Goal: Task Accomplishment & Management: Manage account settings

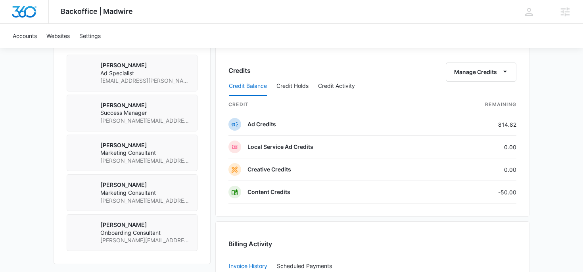
scroll to position [586, 0]
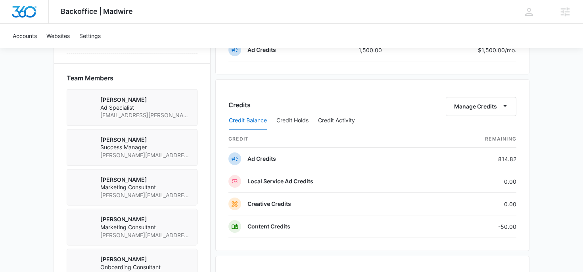
scroll to position [557, 0]
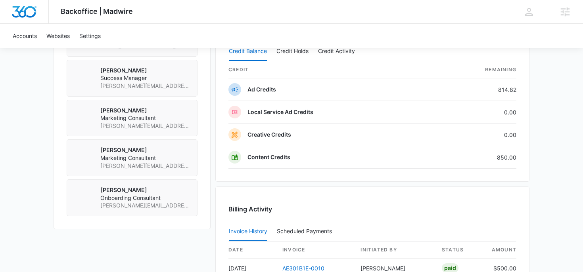
scroll to position [628, 0]
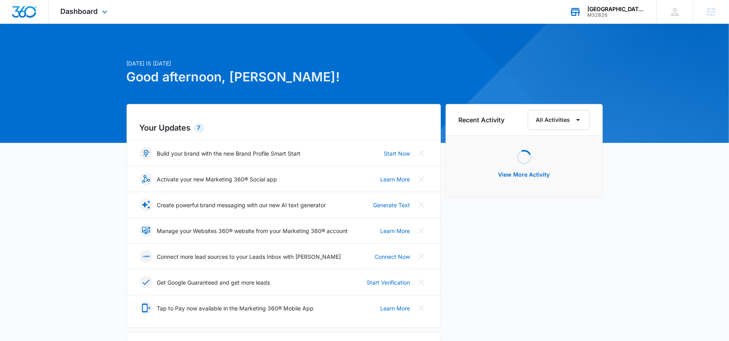
click at [600, 13] on div "M32826" at bounding box center [616, 15] width 58 height 6
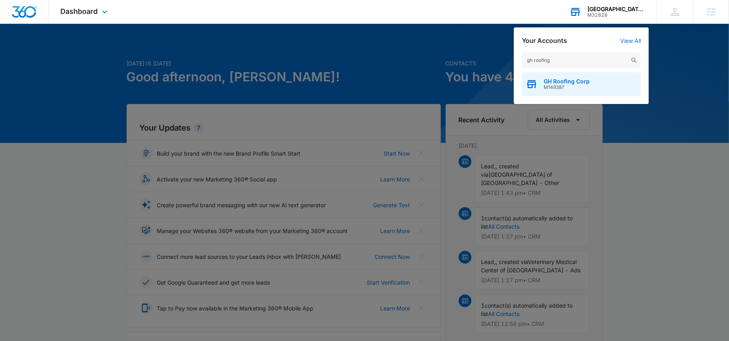
type input "gh roofing"
click at [546, 87] on span "M149387" at bounding box center [566, 87] width 46 height 6
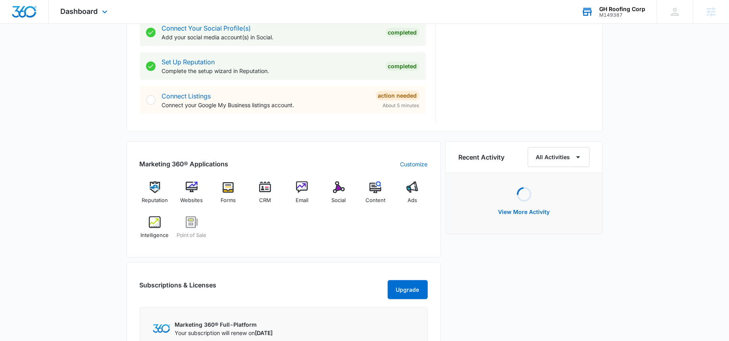
scroll to position [378, 0]
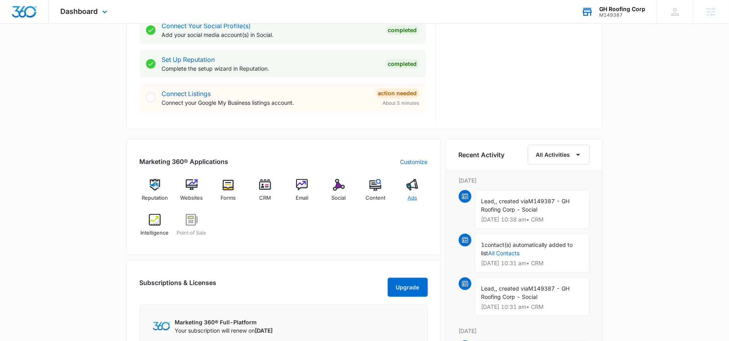
click at [413, 190] on div "Ads" at bounding box center [412, 193] width 31 height 29
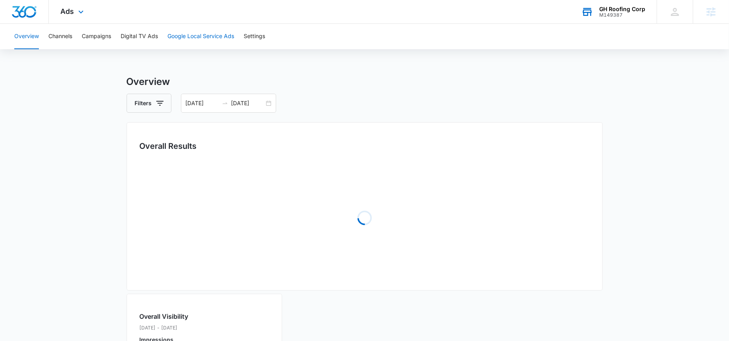
click at [216, 35] on button "Google Local Service Ads" at bounding box center [200, 36] width 67 height 25
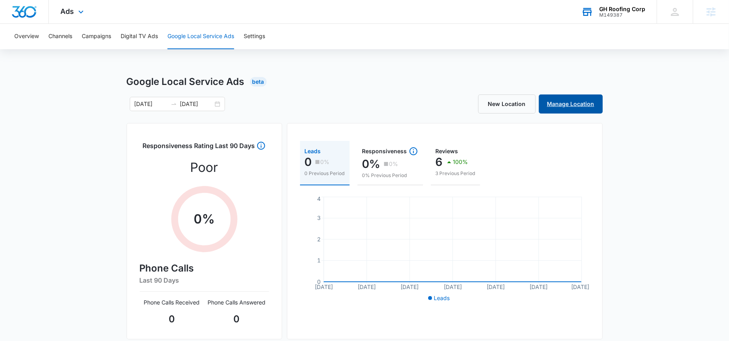
click at [572, 105] on link "Manage Location" at bounding box center [571, 103] width 64 height 19
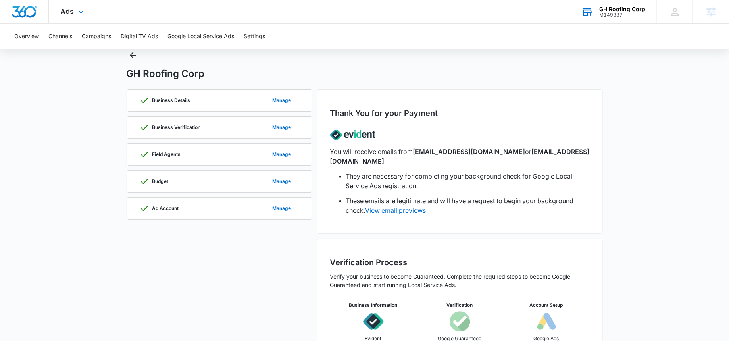
scroll to position [27, 0]
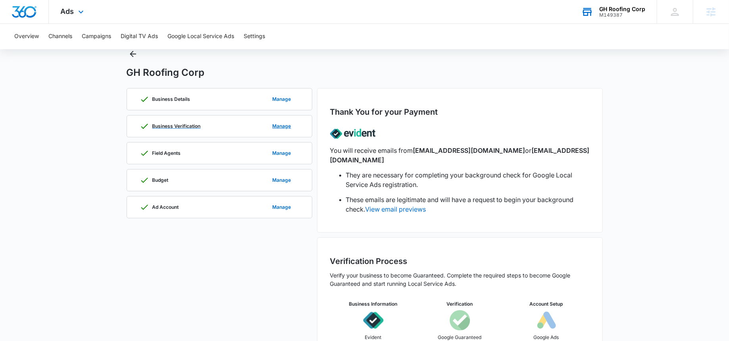
click at [243, 129] on div "Business Verification Manage" at bounding box center [219, 125] width 159 height 21
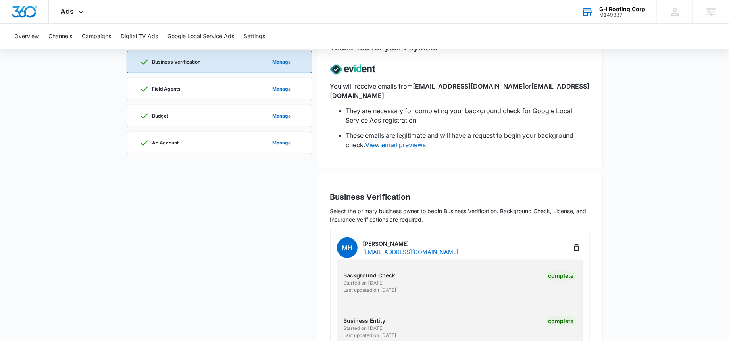
scroll to position [0, 0]
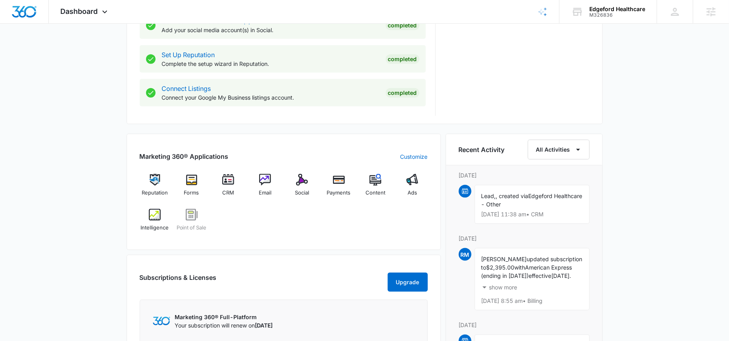
scroll to position [384, 0]
click at [299, 182] on img at bounding box center [302, 179] width 12 height 12
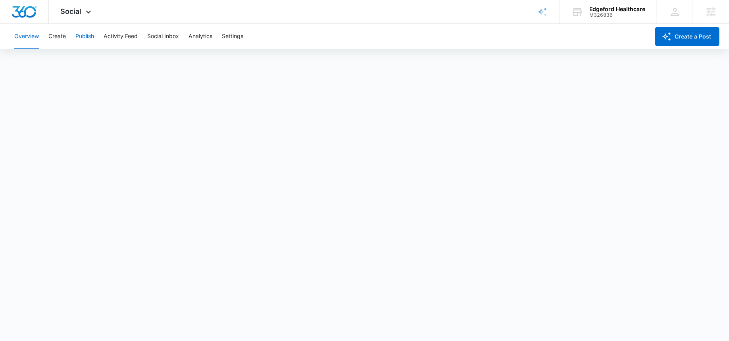
click at [84, 34] on button "Publish" at bounding box center [84, 36] width 19 height 25
click at [85, 8] on icon at bounding box center [89, 12] width 10 height 10
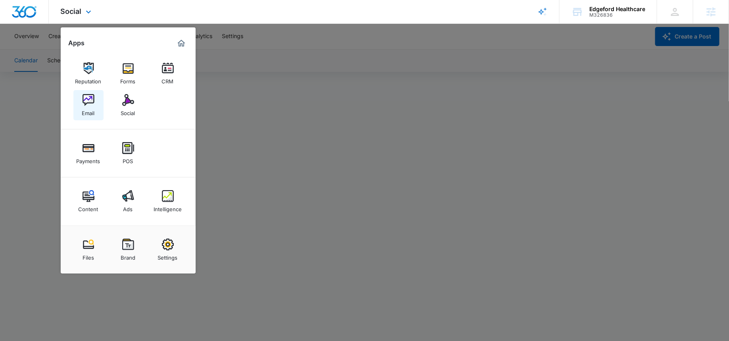
click at [87, 109] on div "Email" at bounding box center [88, 111] width 13 height 10
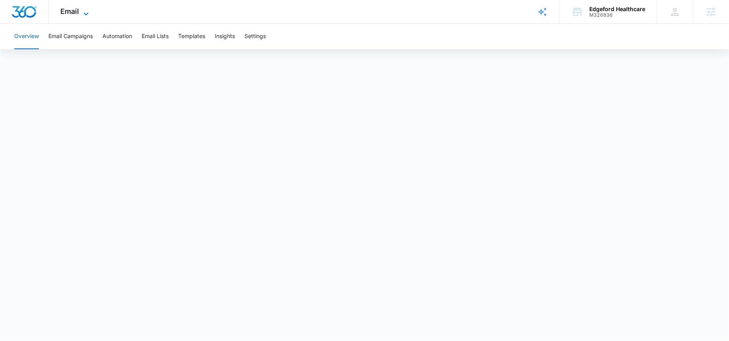
click at [87, 13] on icon at bounding box center [86, 14] width 10 height 10
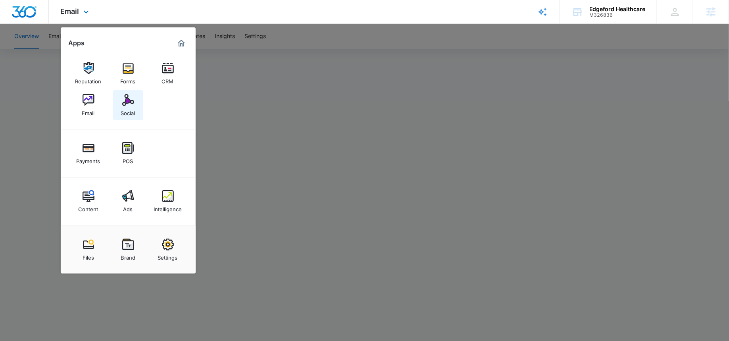
click at [127, 103] on img at bounding box center [128, 100] width 12 height 12
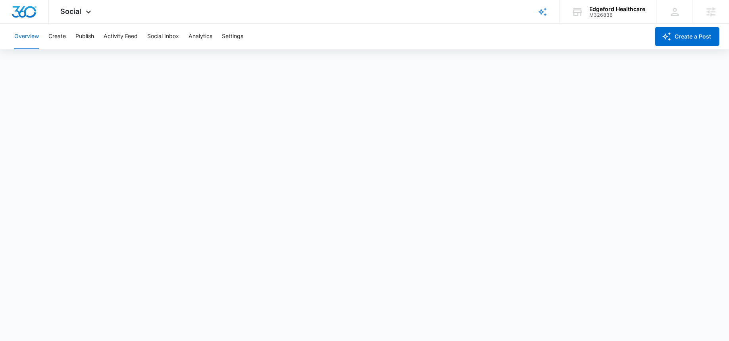
click at [71, 37] on div "Overview Create Publish Activity Feed Social Inbox Analytics Settings" at bounding box center [330, 36] width 640 height 25
click at [78, 41] on button "Publish" at bounding box center [84, 36] width 19 height 25
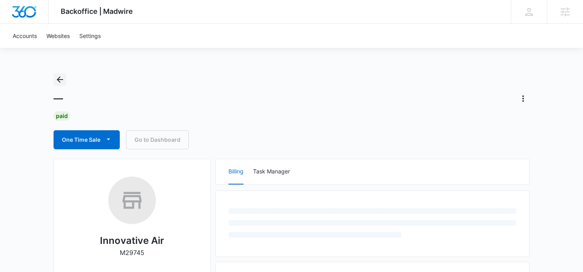
click at [63, 75] on icon "Back" at bounding box center [60, 80] width 10 height 10
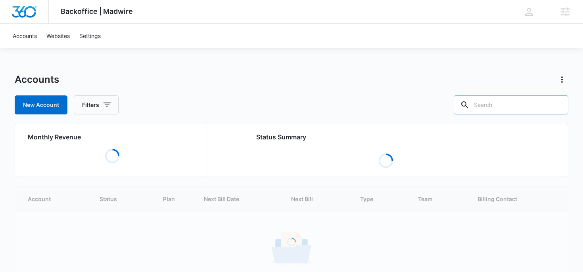
click at [506, 102] on input "text" at bounding box center [511, 105] width 115 height 19
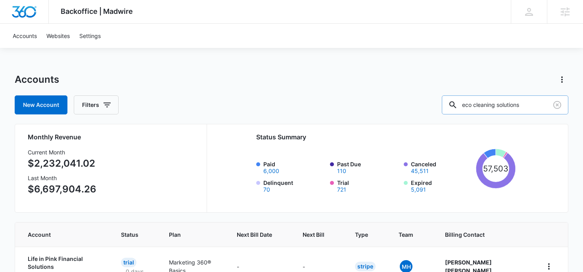
type input "eco cleaning solutions"
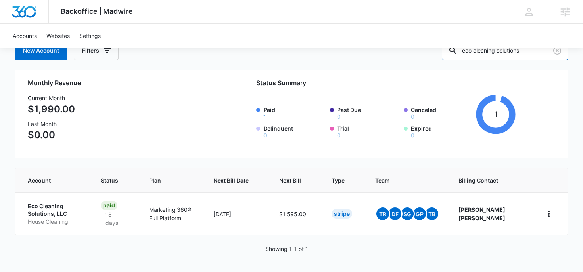
scroll to position [54, 0]
click at [52, 213] on p "Eco Cleaning Solutions, LLC" at bounding box center [55, 210] width 54 height 15
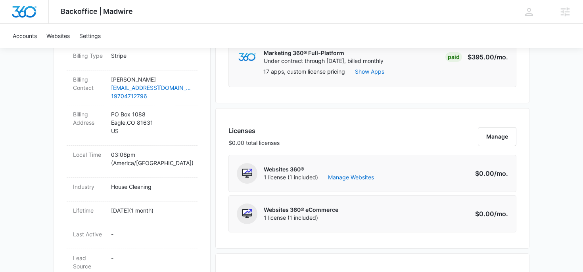
scroll to position [260, 0]
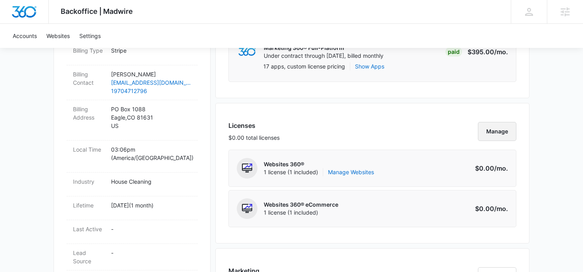
click at [494, 132] on button "Manage" at bounding box center [497, 131] width 38 height 19
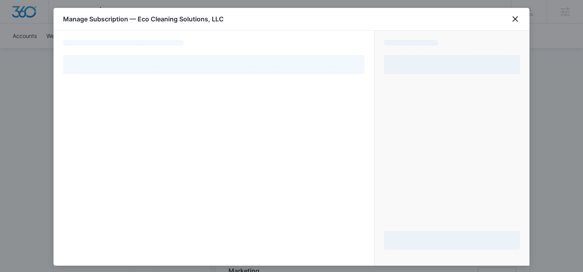
select select "pm_1S06yvA4n8RTgNjUETx5Y596"
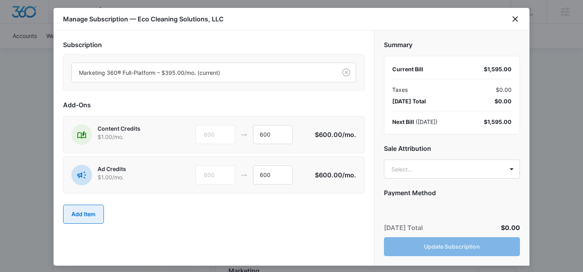
click at [84, 215] on button "Add Item" at bounding box center [83, 214] width 41 height 19
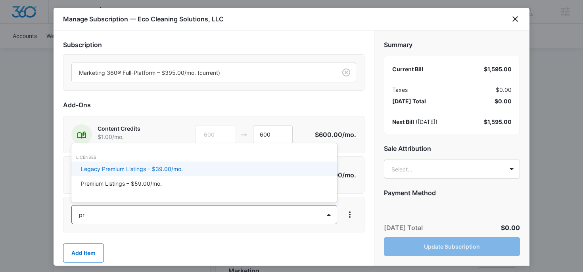
type input "pre"
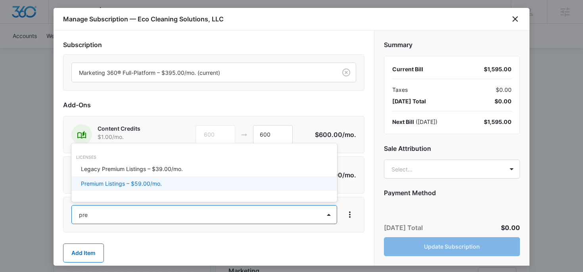
click at [132, 185] on p "Premium Listings – $59.00/mo." at bounding box center [121, 184] width 81 height 8
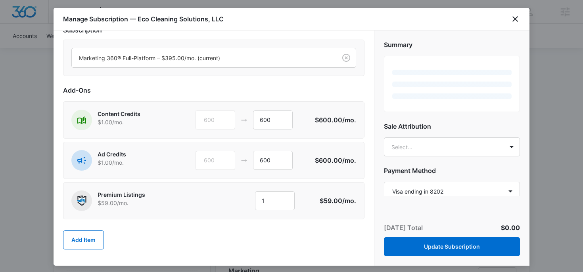
scroll to position [16, 0]
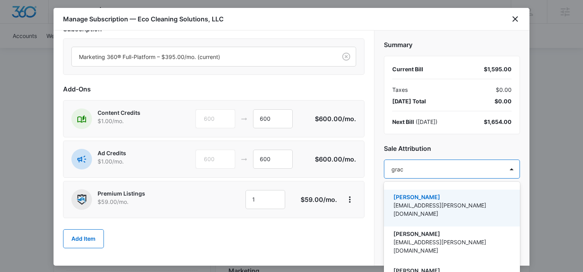
type input "grace"
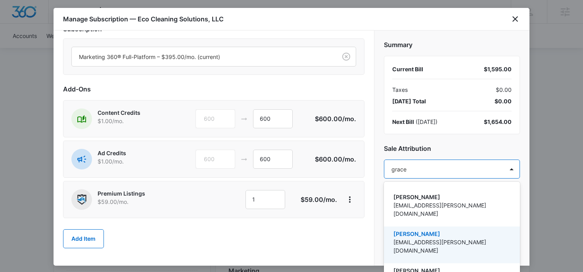
click at [467, 230] on p "Grace Pribble" at bounding box center [450, 234] width 115 height 8
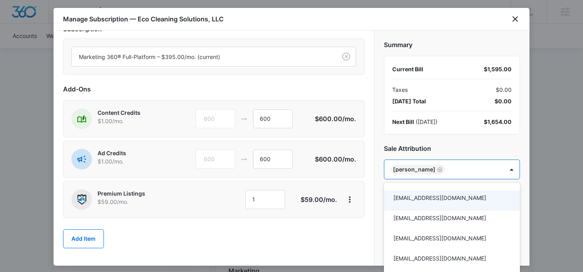
click at [510, 171] on div at bounding box center [291, 136] width 583 height 272
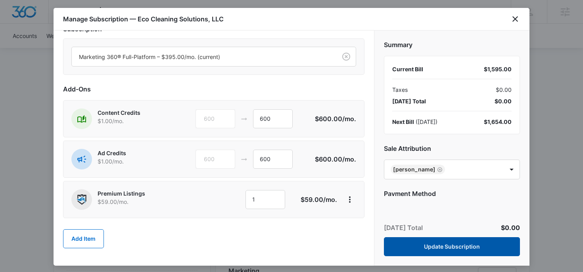
click at [441, 245] on button "Update Subscription" at bounding box center [452, 247] width 136 height 19
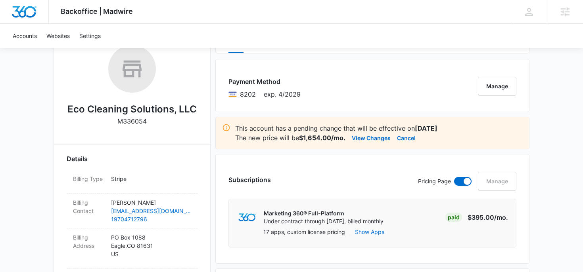
scroll to position [0, 0]
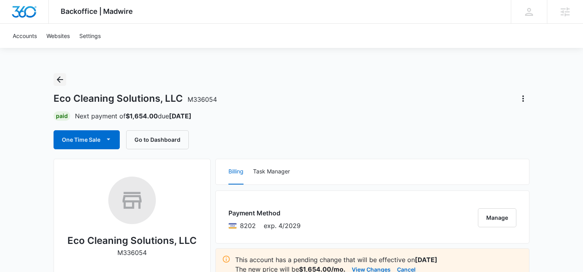
click at [58, 74] on button "Back" at bounding box center [60, 79] width 13 height 13
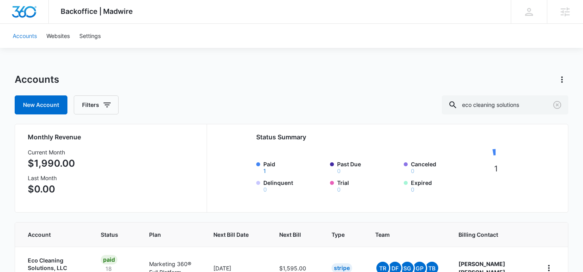
click at [35, 36] on link "Accounts" at bounding box center [25, 36] width 34 height 24
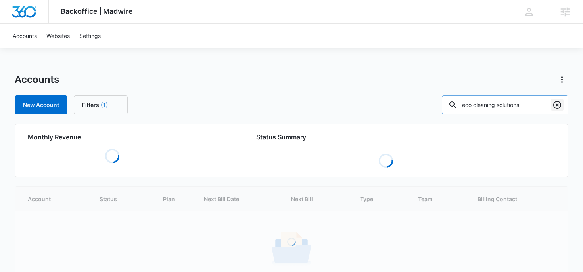
click at [554, 103] on icon "Clear" at bounding box center [557, 105] width 8 height 8
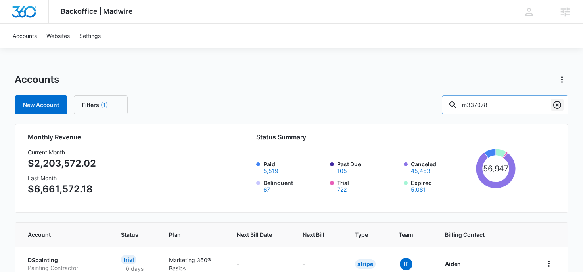
type input "m337078"
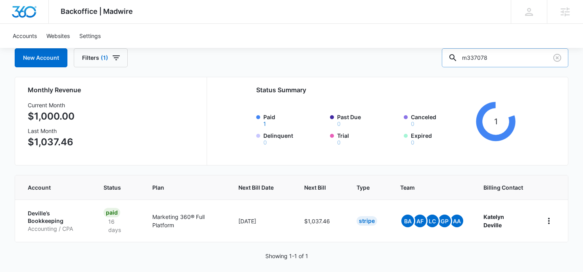
scroll to position [48, 0]
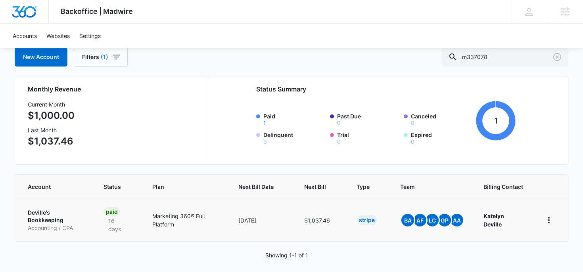
click at [79, 222] on p "Deville’s Bookkeeping" at bounding box center [56, 216] width 57 height 15
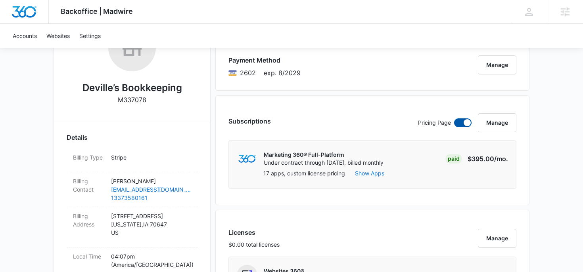
scroll to position [147, 0]
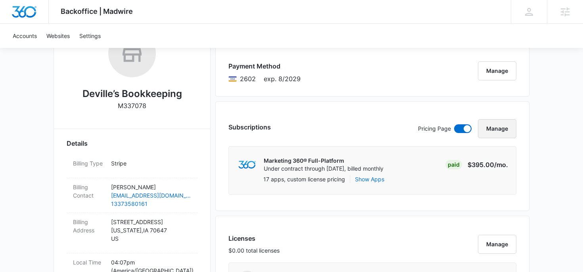
click at [509, 126] on button "Manage" at bounding box center [497, 128] width 38 height 19
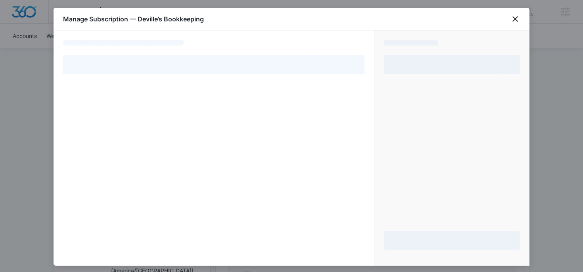
select select "pm_1S0l3vA4n8RTgNjUWuwz3zgf"
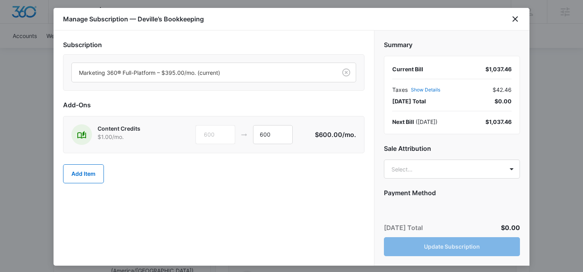
click at [105, 164] on div "Add Item" at bounding box center [213, 174] width 301 height 35
click at [99, 169] on button "Add Item" at bounding box center [83, 174] width 41 height 19
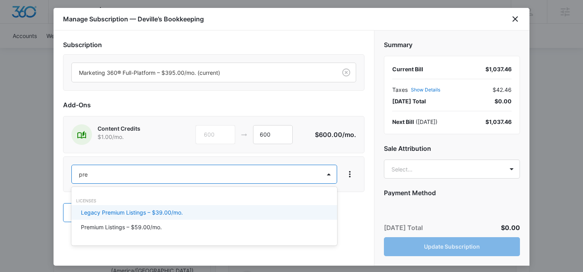
type input "prem"
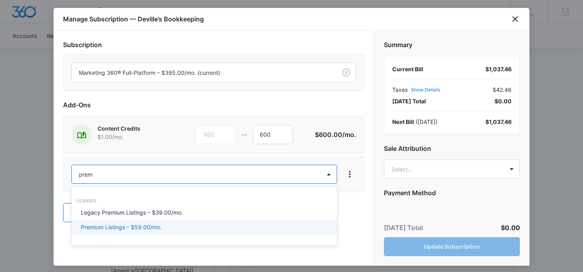
click at [171, 223] on div "Premium Listings – $59.00/mo." at bounding box center [203, 227] width 245 height 8
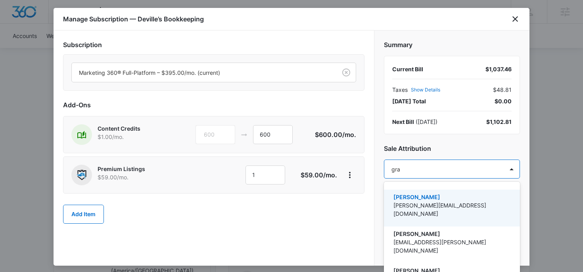
type input "grac"
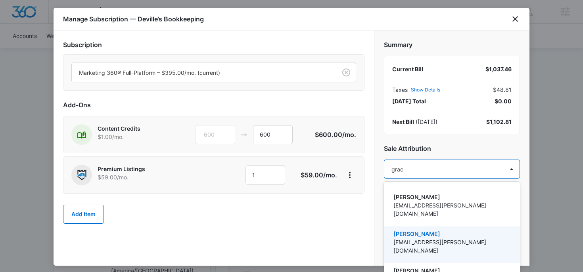
click at [443, 230] on p "Grace Pribble" at bounding box center [450, 234] width 115 height 8
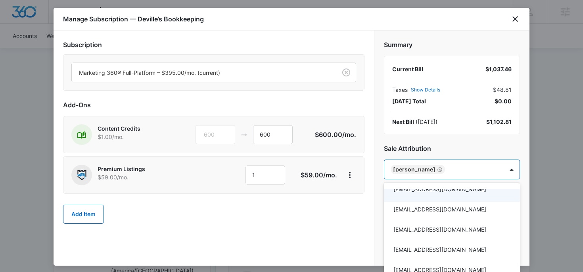
scroll to position [33, 0]
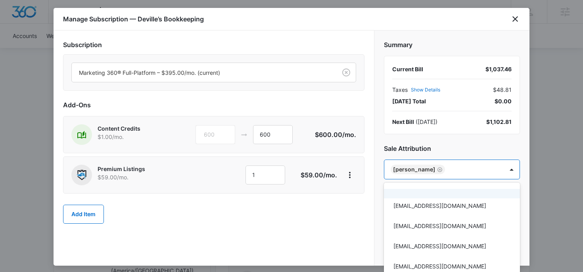
click at [511, 168] on div at bounding box center [291, 136] width 583 height 272
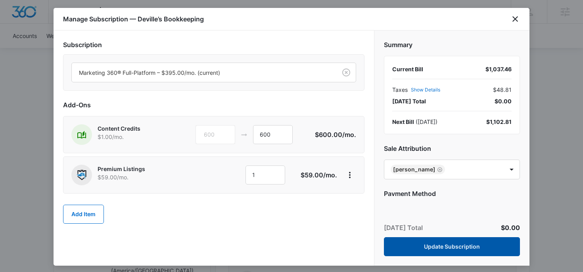
click at [479, 245] on button "Update Subscription" at bounding box center [452, 247] width 136 height 19
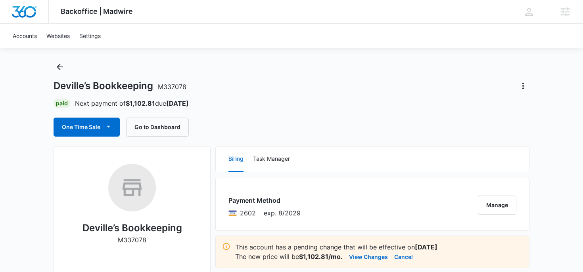
scroll to position [0, 0]
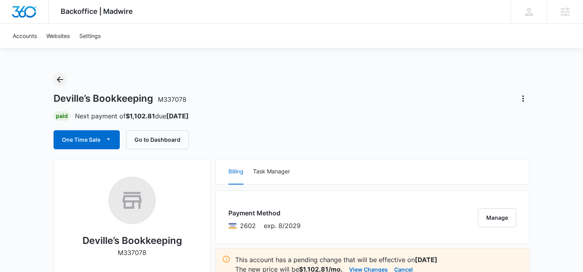
click at [60, 79] on icon "Back" at bounding box center [60, 80] width 10 height 10
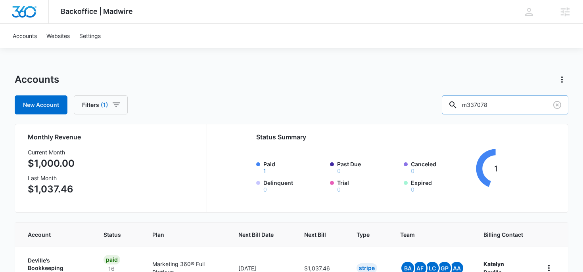
click at [527, 103] on input "m337078" at bounding box center [505, 105] width 127 height 19
type input "m333092"
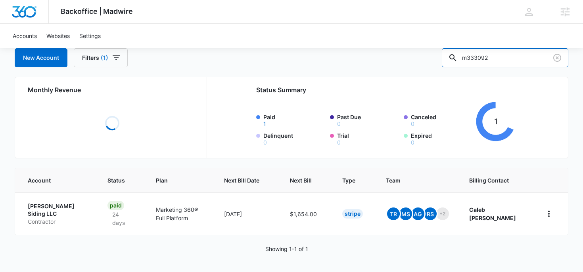
scroll to position [50, 0]
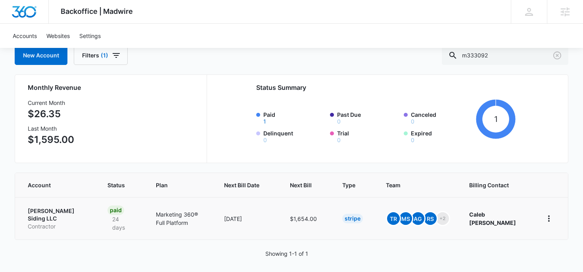
click at [205, 218] on p "Marketing 360® Full Platform" at bounding box center [180, 219] width 49 height 17
click at [187, 216] on p "Marketing 360® Full Platform" at bounding box center [180, 219] width 49 height 17
click at [64, 214] on p "Sabatka Siding LLC" at bounding box center [58, 214] width 61 height 15
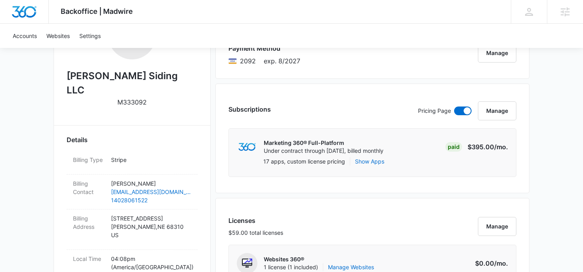
scroll to position [165, 0]
click at [501, 111] on button "Manage" at bounding box center [497, 110] width 38 height 19
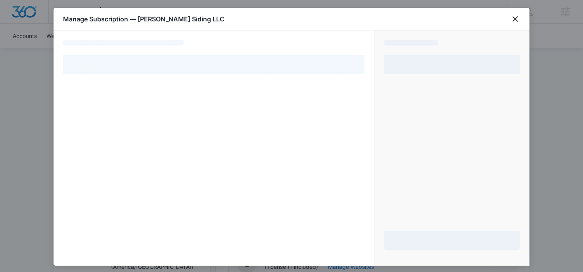
select select "pm_1Rc6LnA4n8RTgNjUq3xuofnO"
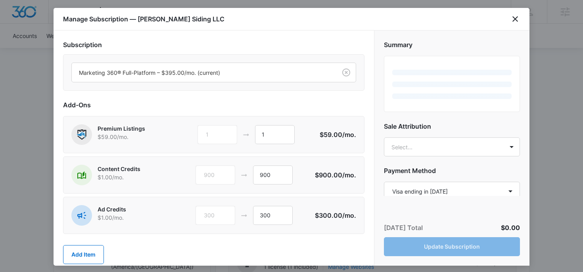
scroll to position [7, 0]
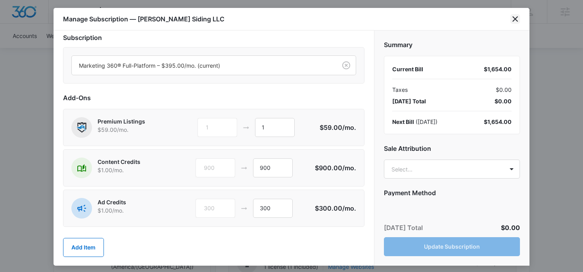
click at [515, 18] on icon "close" at bounding box center [515, 19] width 6 height 6
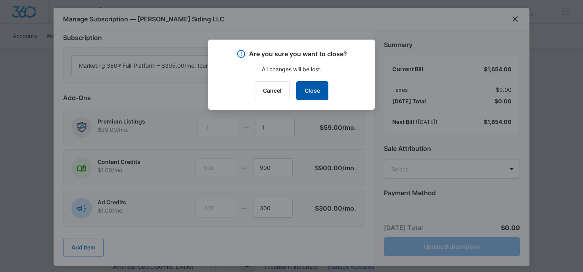
click at [309, 90] on button "Close" at bounding box center [312, 90] width 32 height 19
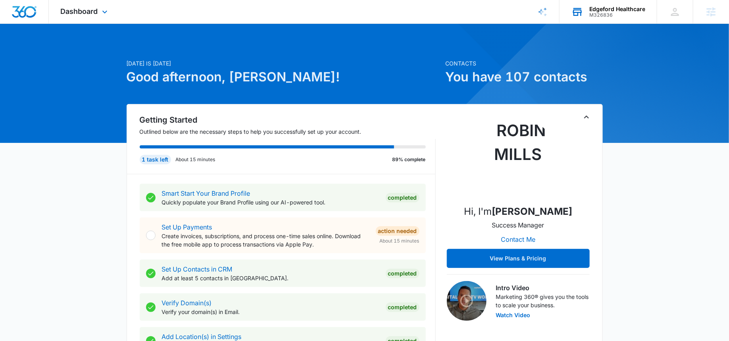
click at [609, 7] on div "Edgeford Healthcare" at bounding box center [617, 9] width 56 height 6
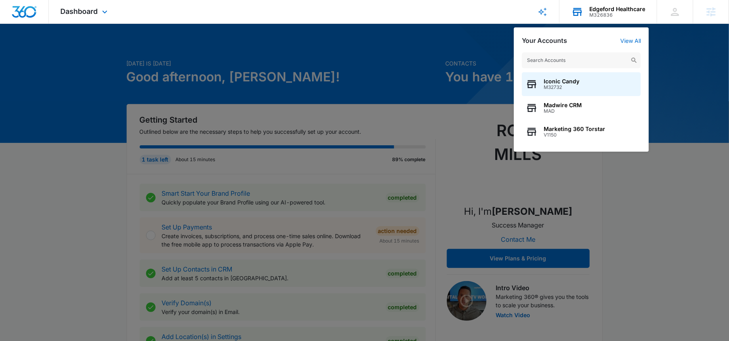
click at [567, 61] on input "text" at bounding box center [581, 60] width 119 height 16
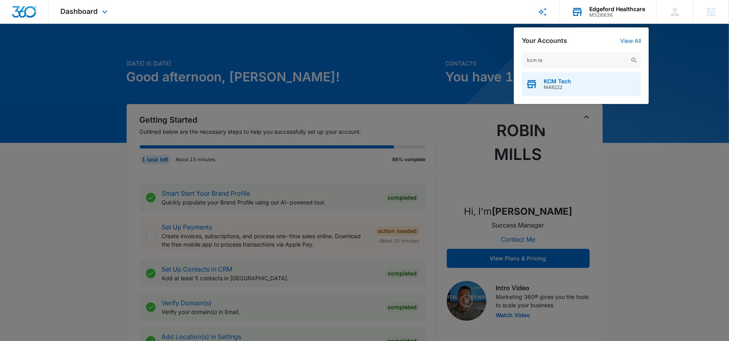
type input "kcm te"
click at [572, 85] on div "KCM Tech M48222" at bounding box center [581, 84] width 119 height 24
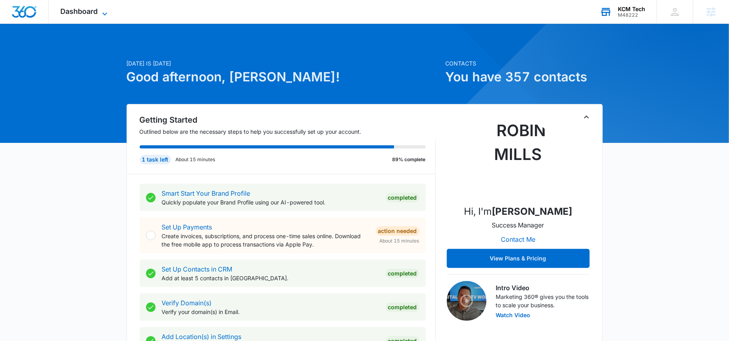
click at [83, 9] on span "Dashboard" at bounding box center [79, 11] width 37 height 8
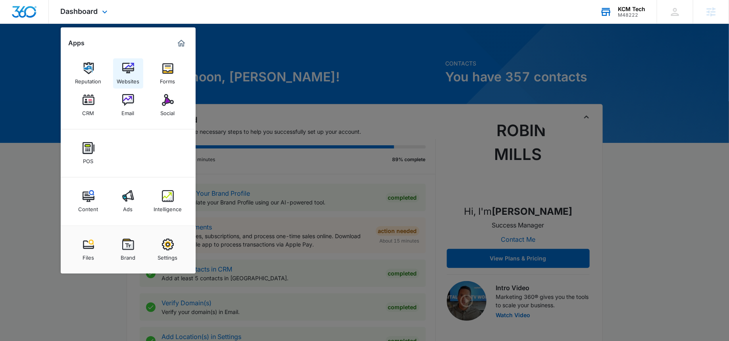
click at [133, 71] on img at bounding box center [128, 68] width 12 height 12
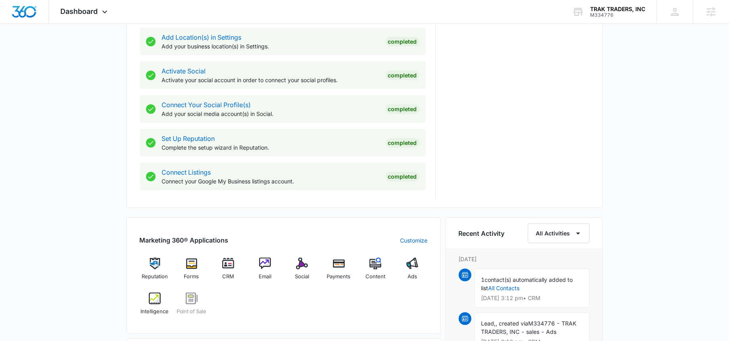
scroll to position [310, 0]
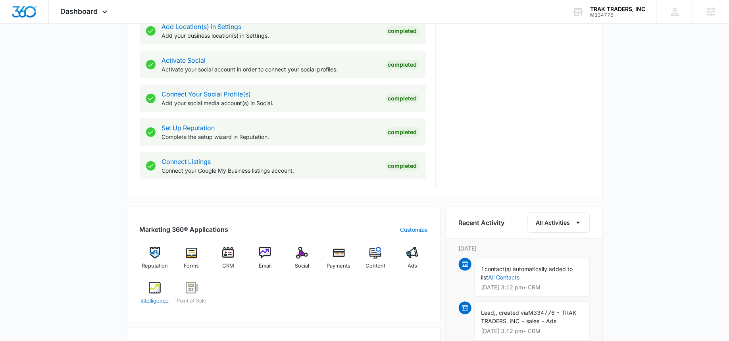
click at [154, 290] on img at bounding box center [155, 288] width 12 height 12
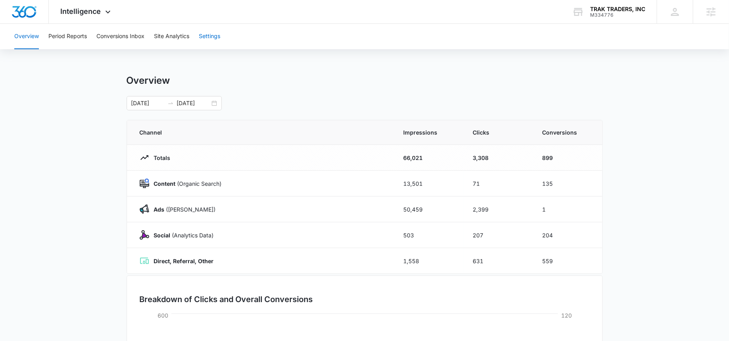
click at [218, 43] on button "Settings" at bounding box center [209, 36] width 21 height 25
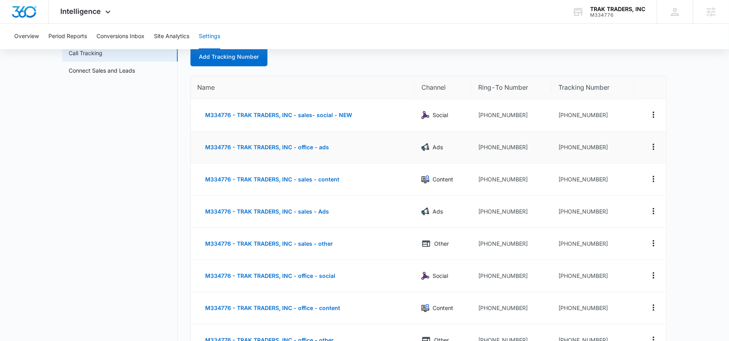
scroll to position [54, 0]
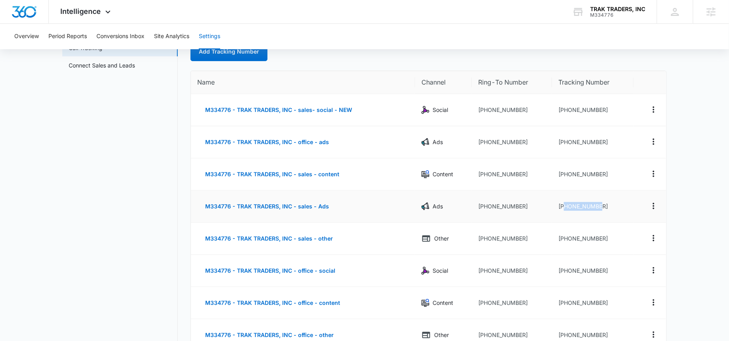
drag, startPoint x: 607, startPoint y: 204, endPoint x: 565, endPoint y: 204, distance: 41.6
click at [565, 204] on td "[PHONE_NUMBER]" at bounding box center [593, 206] width 82 height 32
copy td "6012078342"
